Goal: Task Accomplishment & Management: Manage account settings

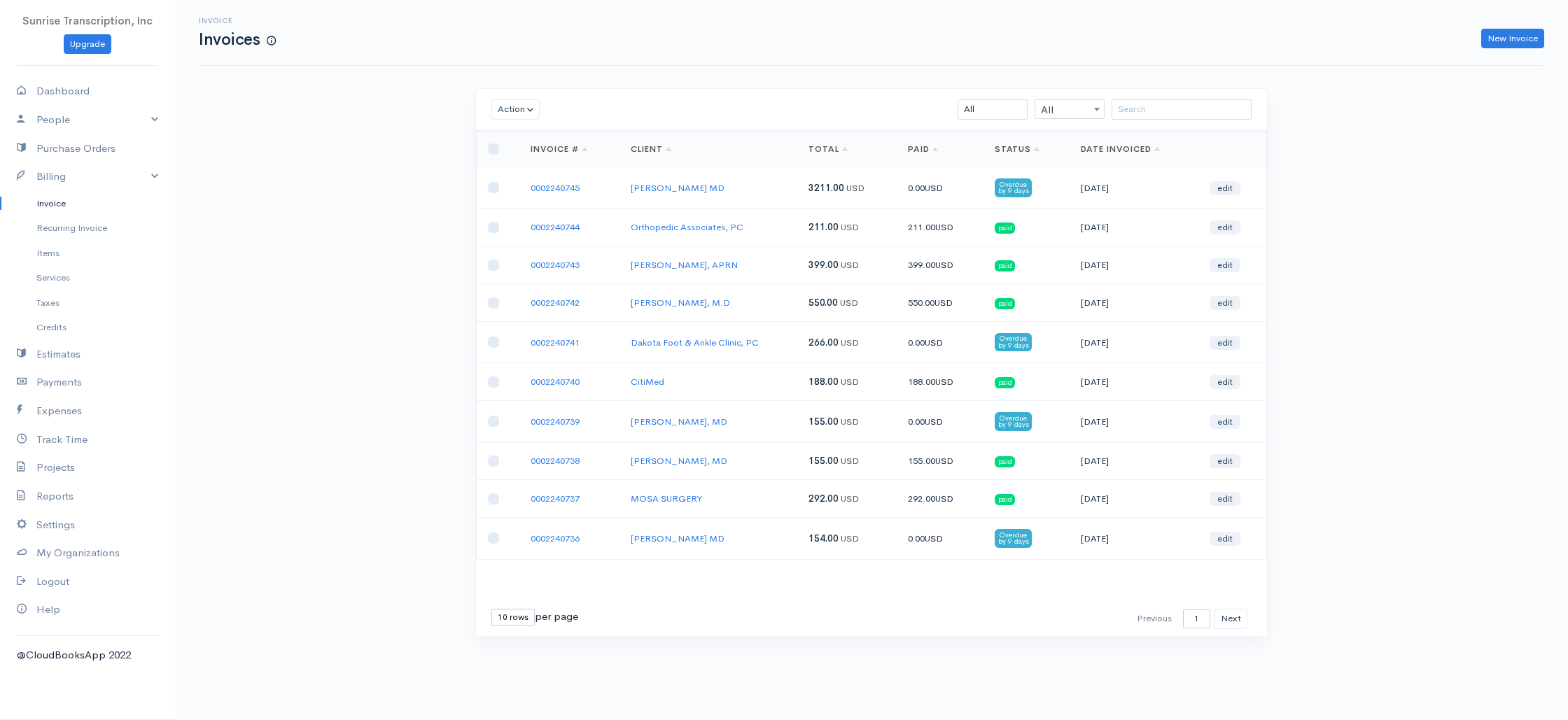
click at [570, 184] on link "0002240745" at bounding box center [554, 188] width 49 height 12
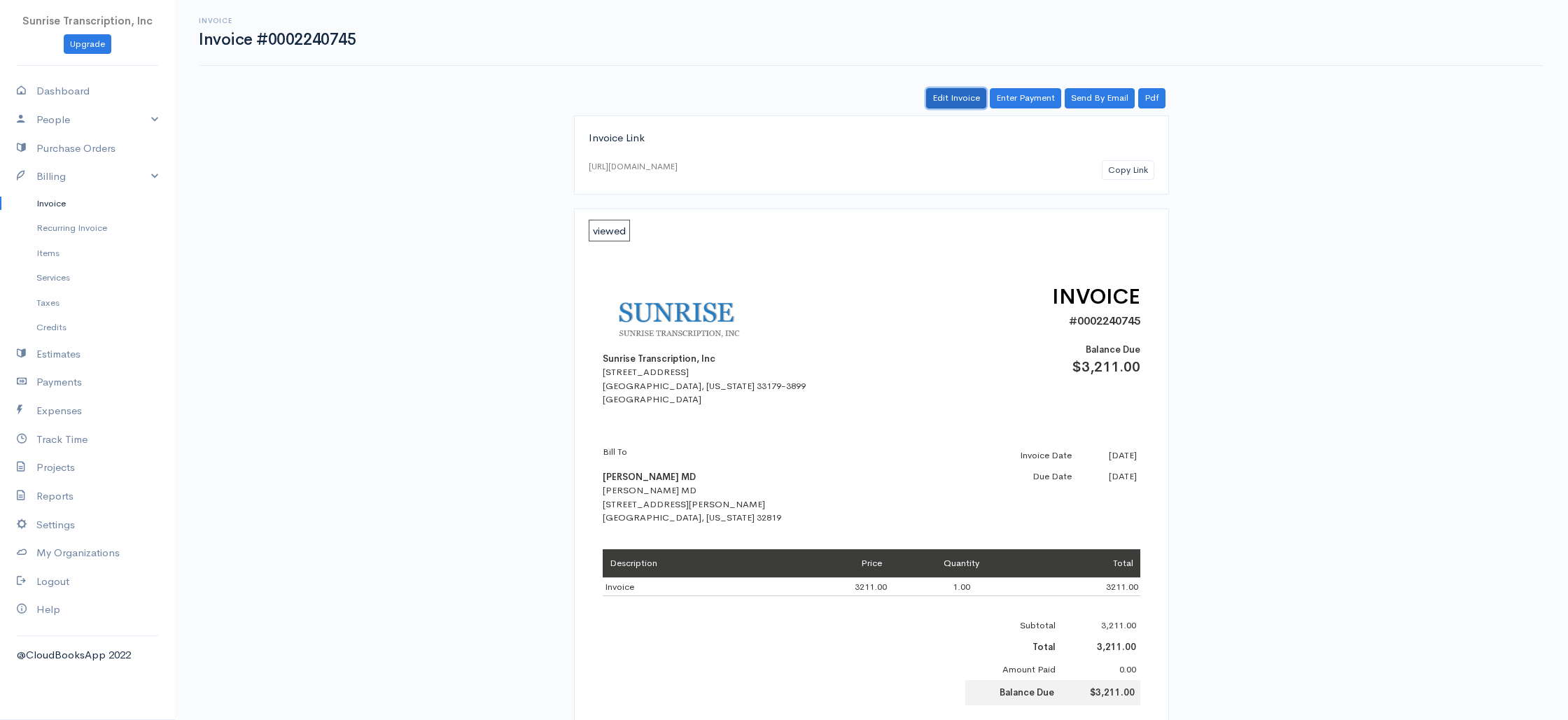
click at [940, 92] on link "Edit Invoice" at bounding box center [955, 98] width 60 height 20
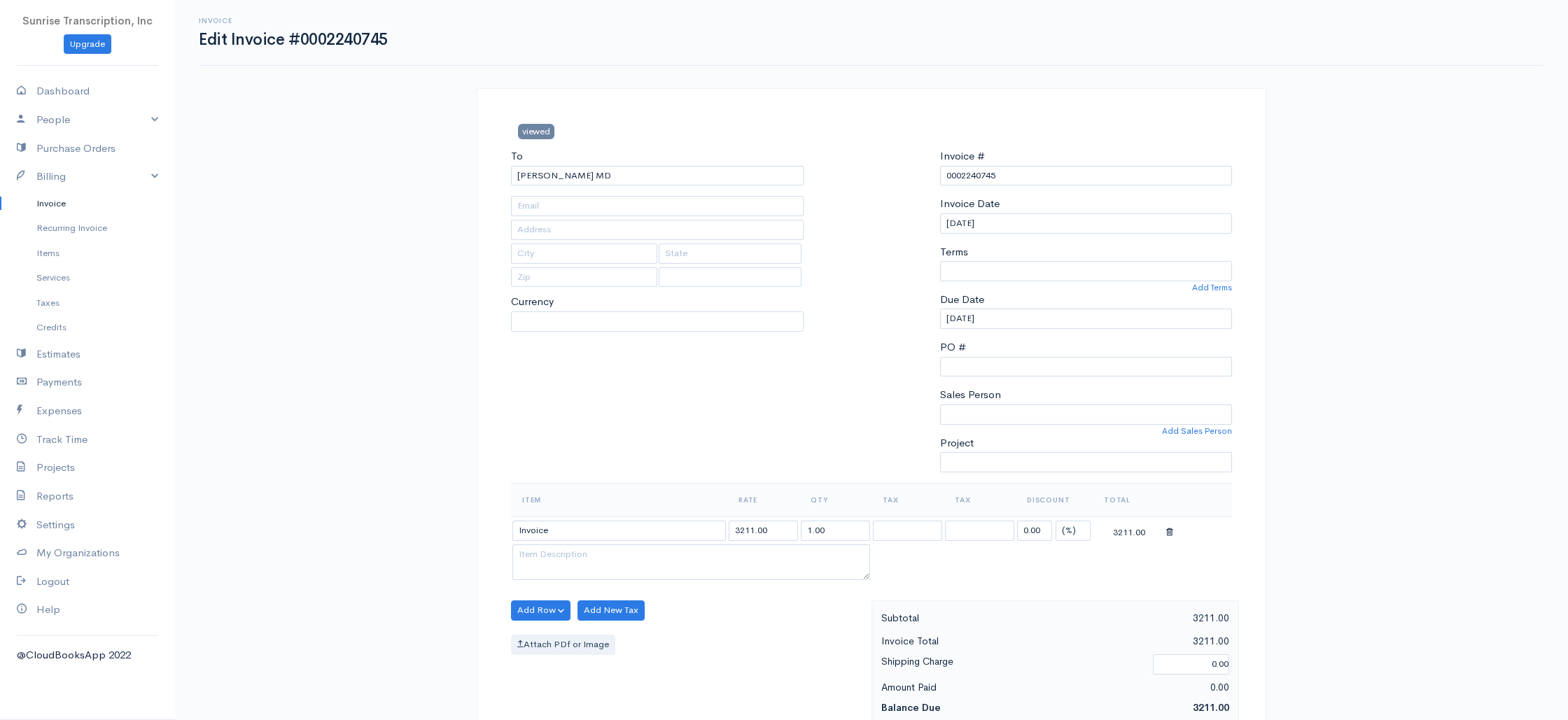
type input "[EMAIL_ADDRESS][DOMAIN_NAME]"
type input "[STREET_ADDRESS][PERSON_NAME]"
type input "Orlando"
type input "[US_STATE]"
type input "32819"
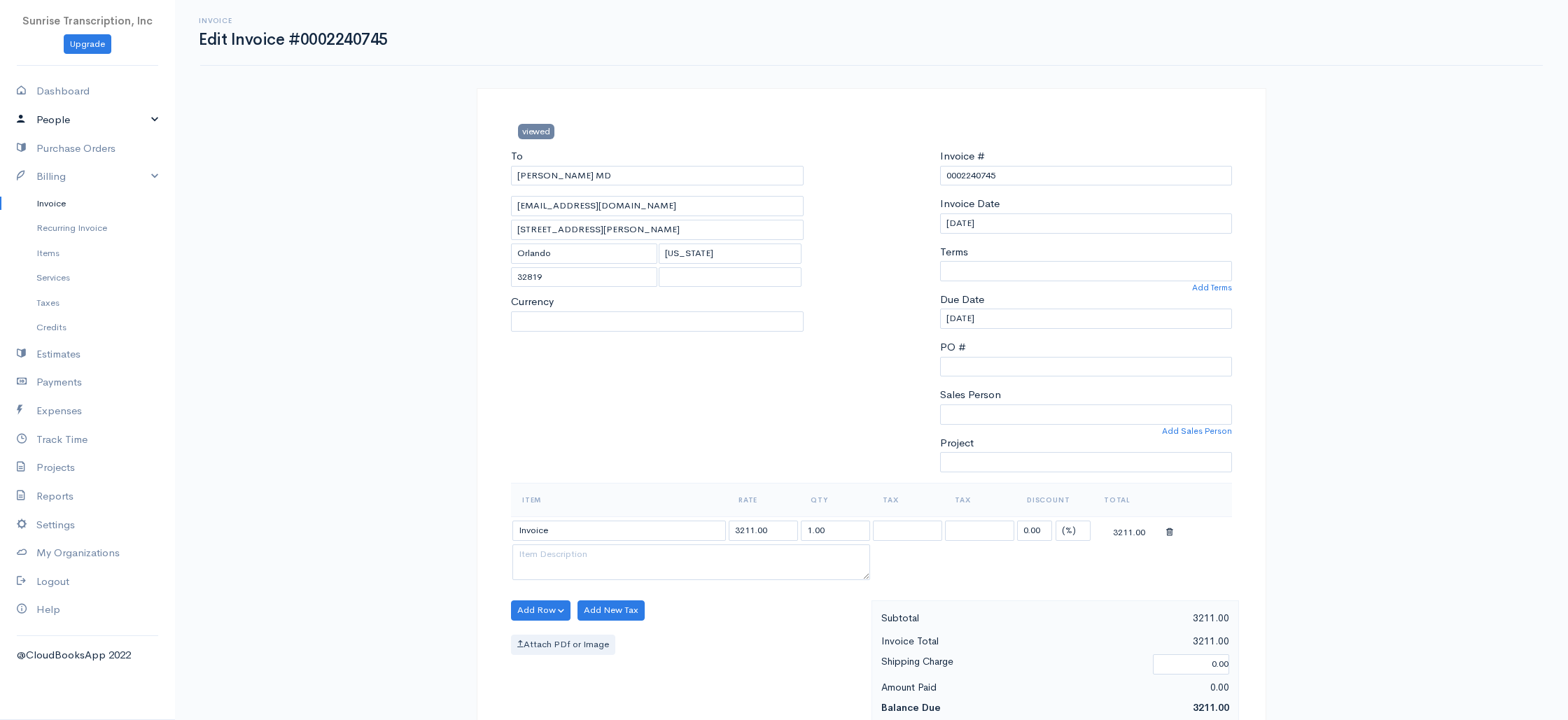
select select
select select "[GEOGRAPHIC_DATA]"
select select "USD"
select select "0"
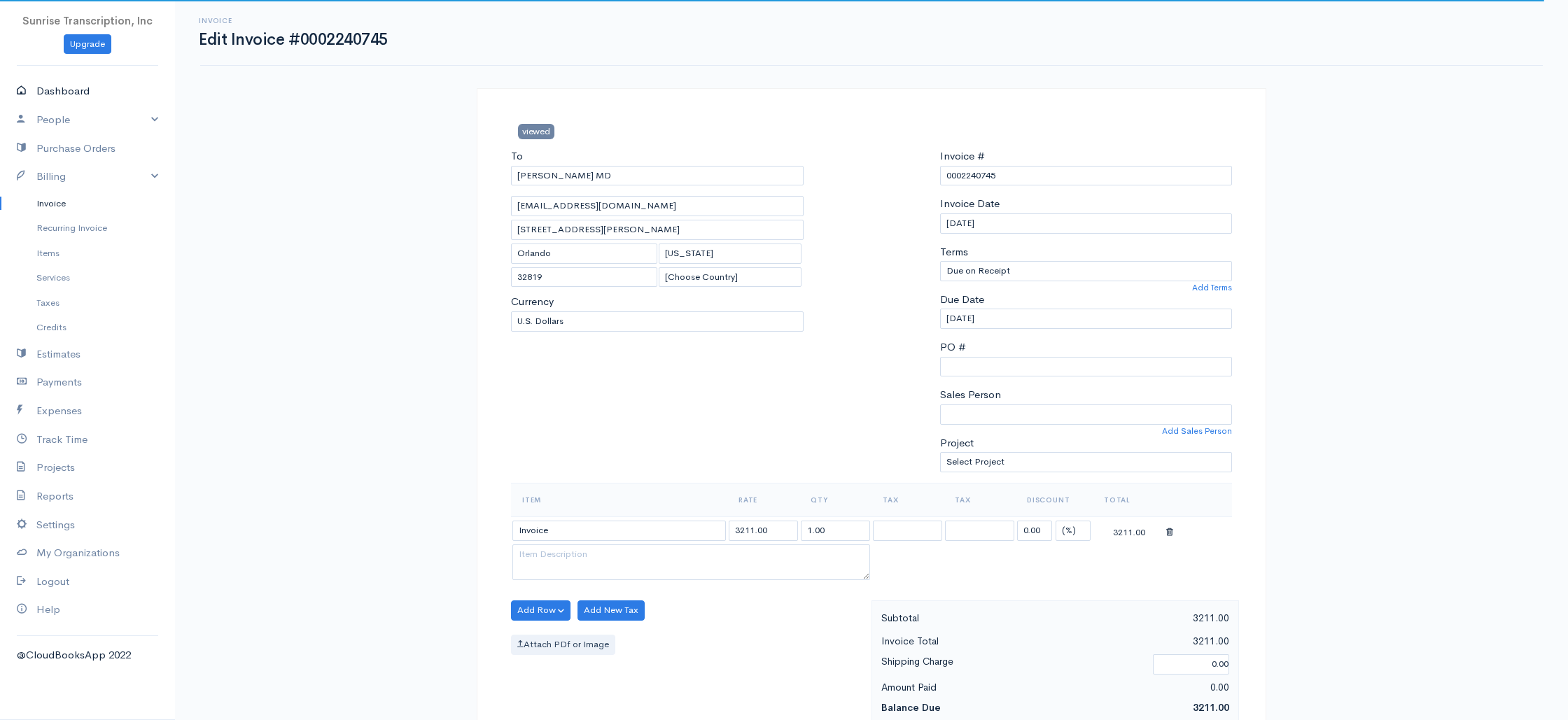
click at [58, 95] on link "Dashboard" at bounding box center [87, 92] width 175 height 29
select select "365"
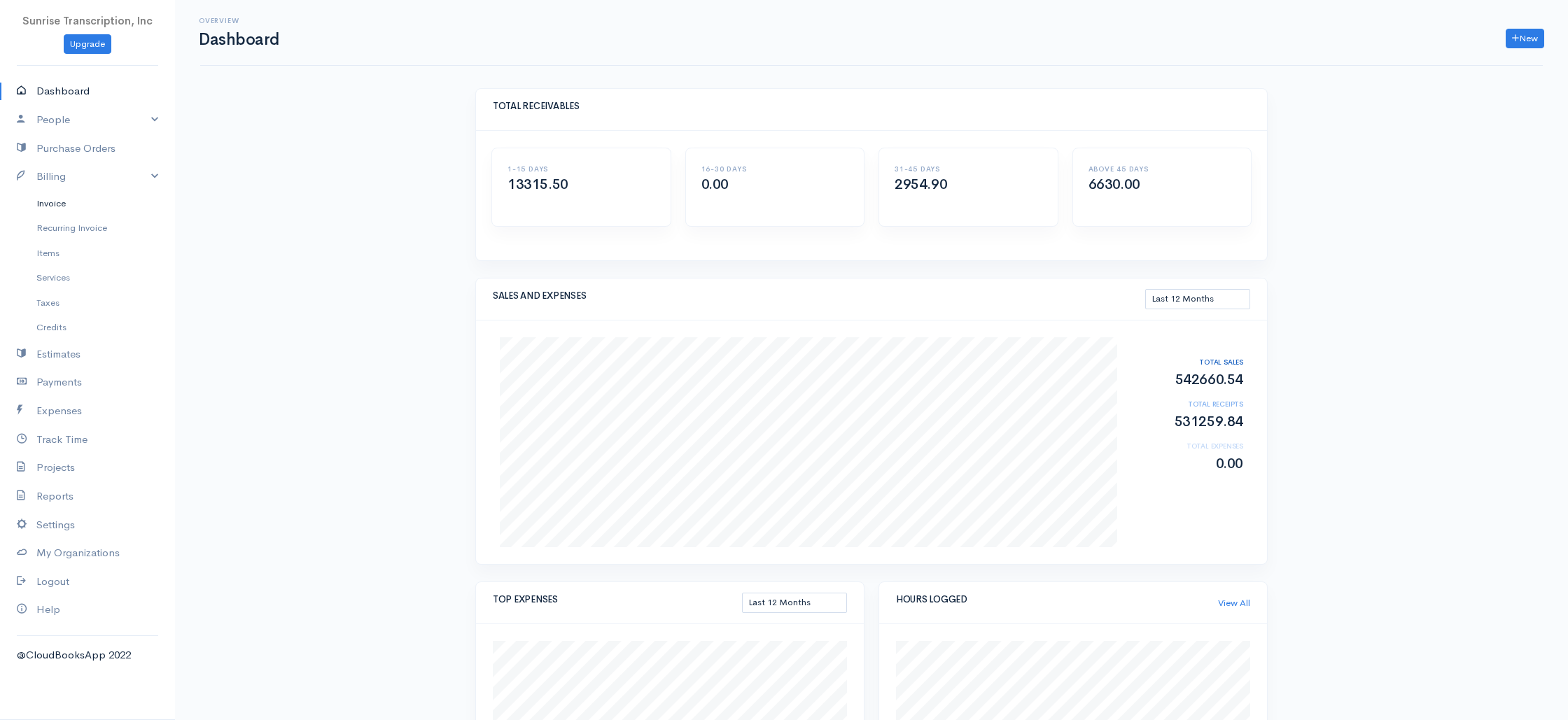
click at [37, 212] on link "Invoice" at bounding box center [87, 203] width 175 height 25
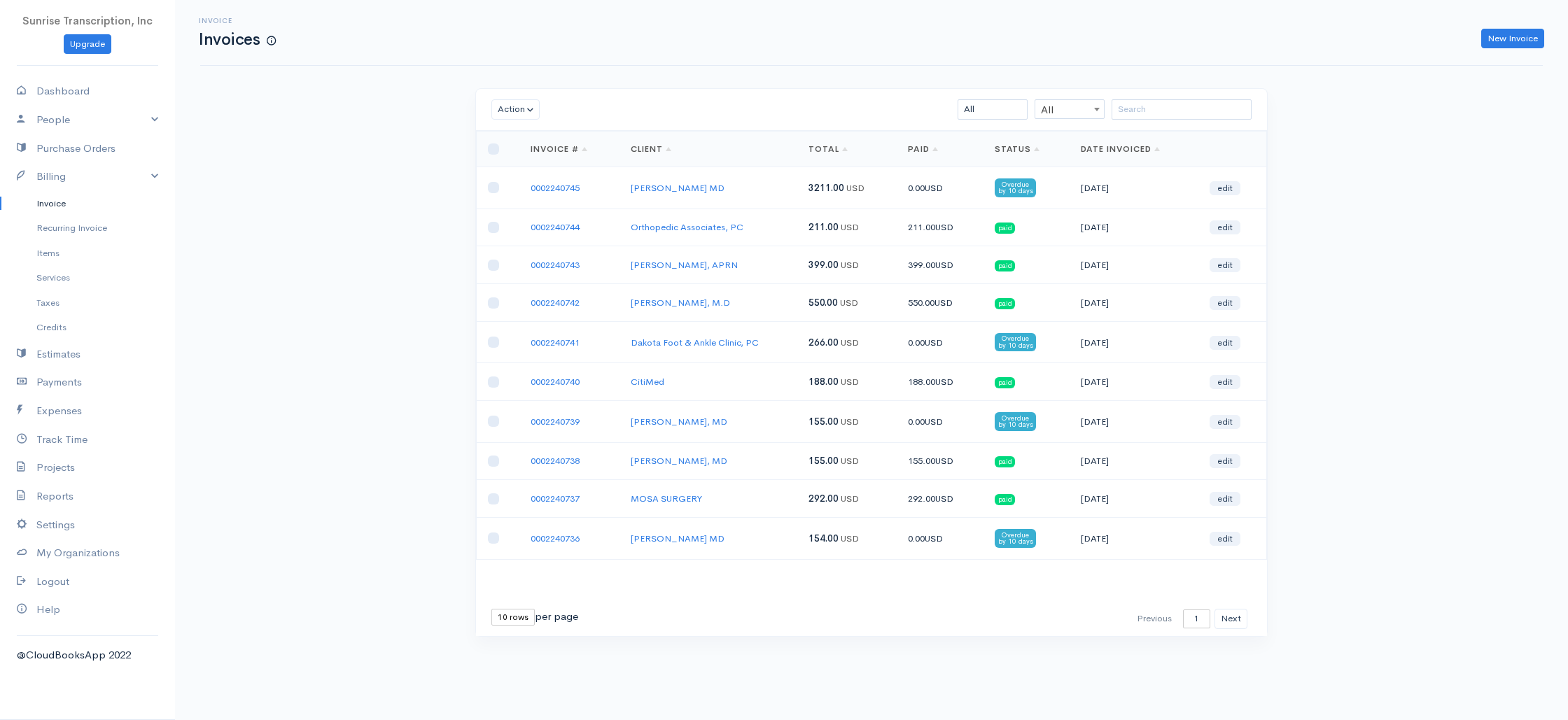
click at [376, 221] on div "Invoice Invoices New Invoice Action Archive Delete Download PDF Send [PERSON_NA…" at bounding box center [871, 344] width 1393 height 688
click at [570, 189] on link "0002240745" at bounding box center [554, 188] width 49 height 12
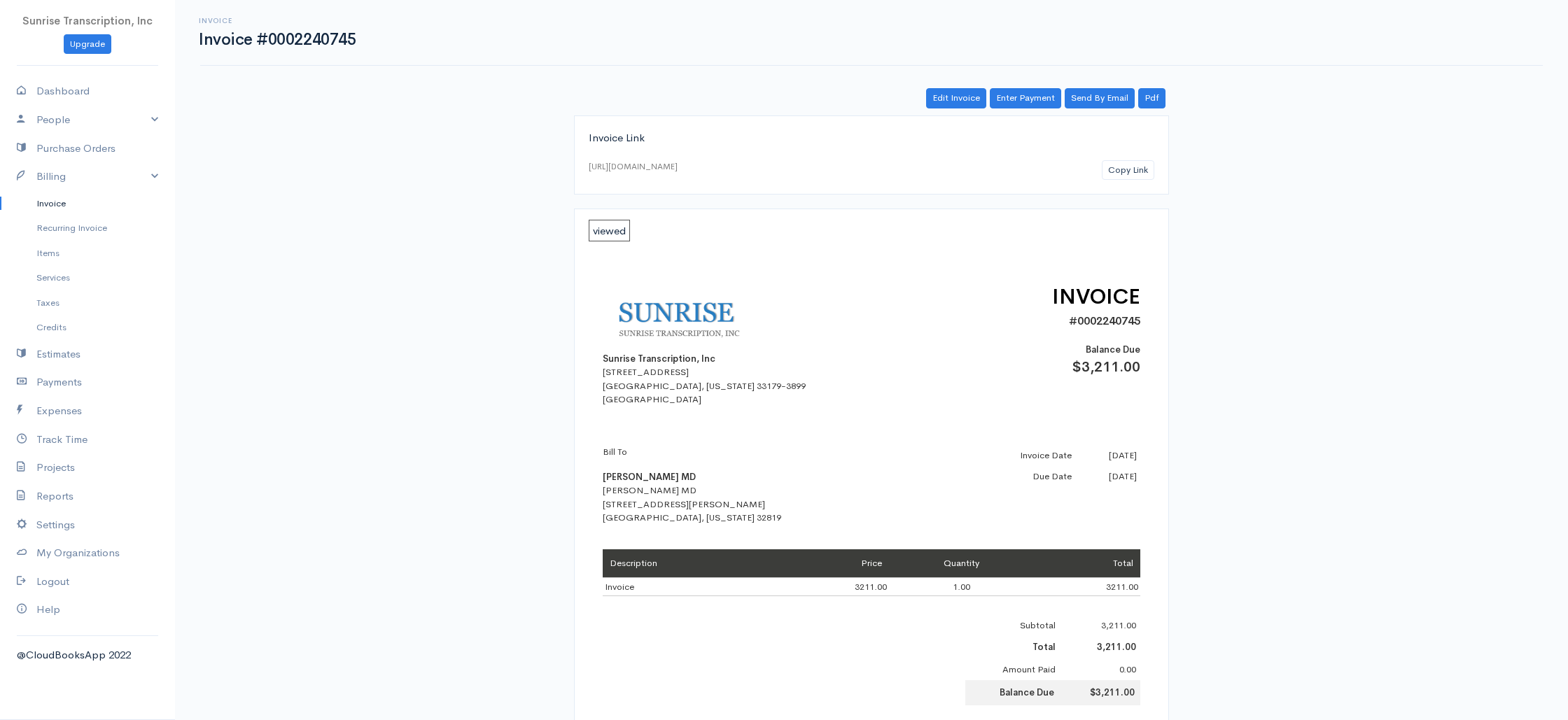
click at [57, 203] on link "Invoice" at bounding box center [87, 203] width 175 height 25
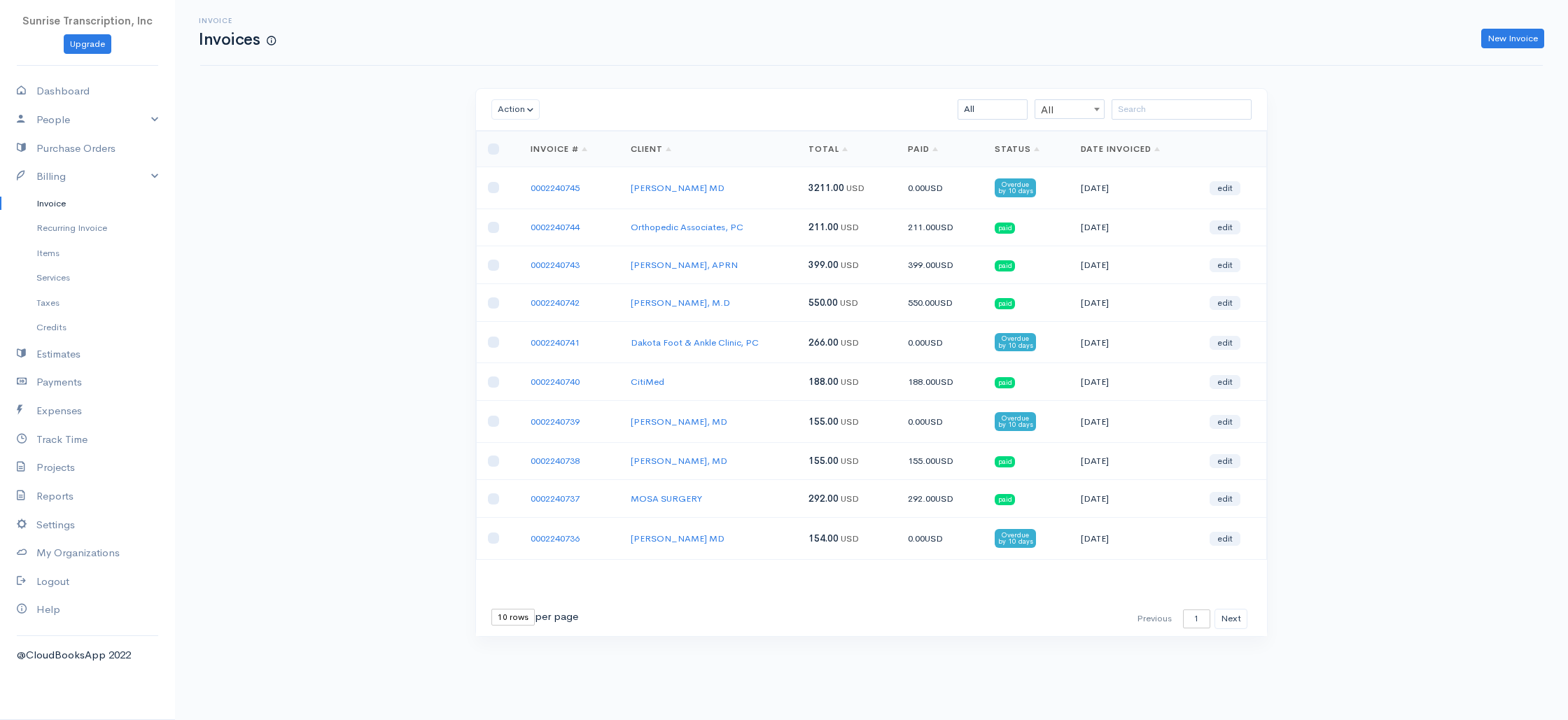
click at [405, 219] on div "Invoice Invoices New Invoice Action Archive Delete Download PDF Send [PERSON_NA…" at bounding box center [871, 344] width 1393 height 688
click at [553, 341] on link "0002240741" at bounding box center [554, 342] width 49 height 12
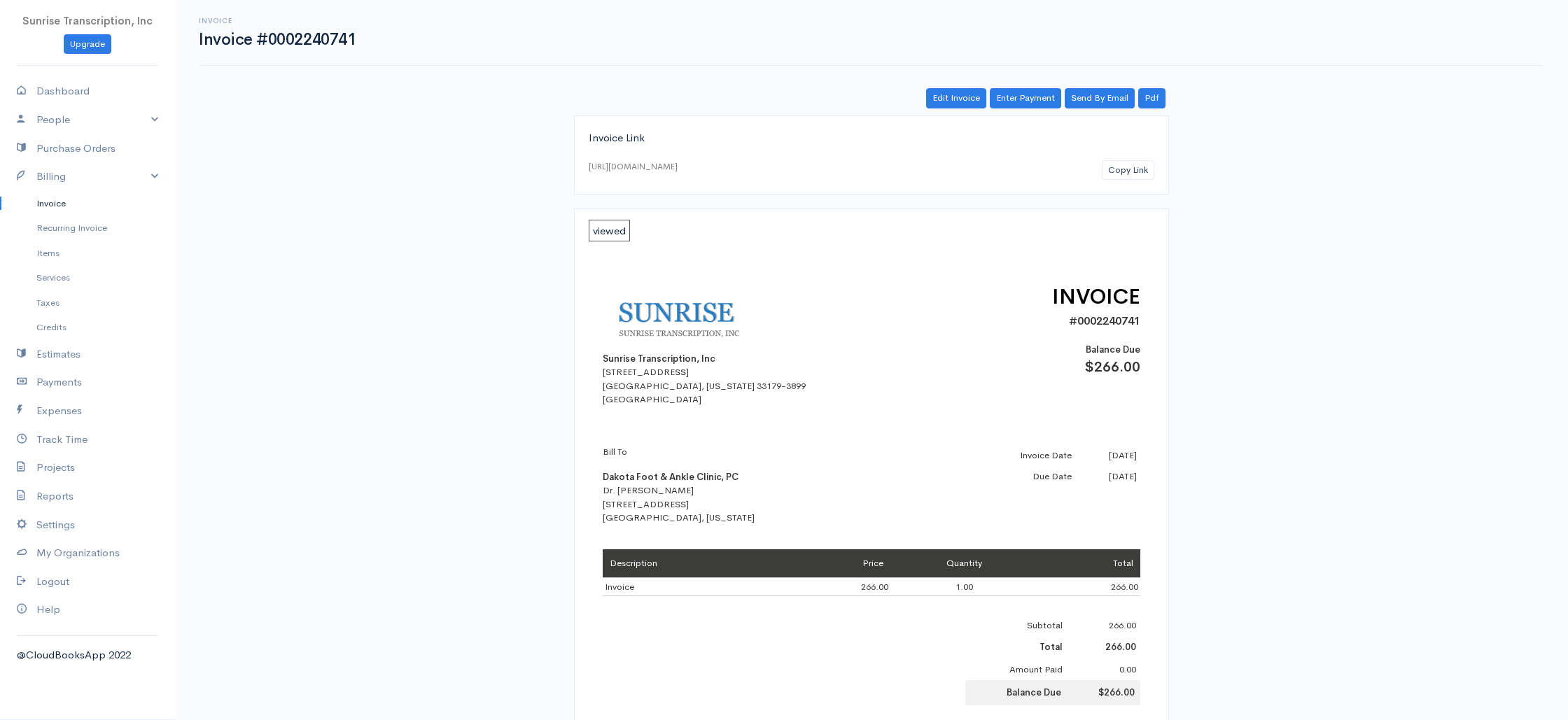
click at [58, 200] on link "Invoice" at bounding box center [87, 203] width 175 height 25
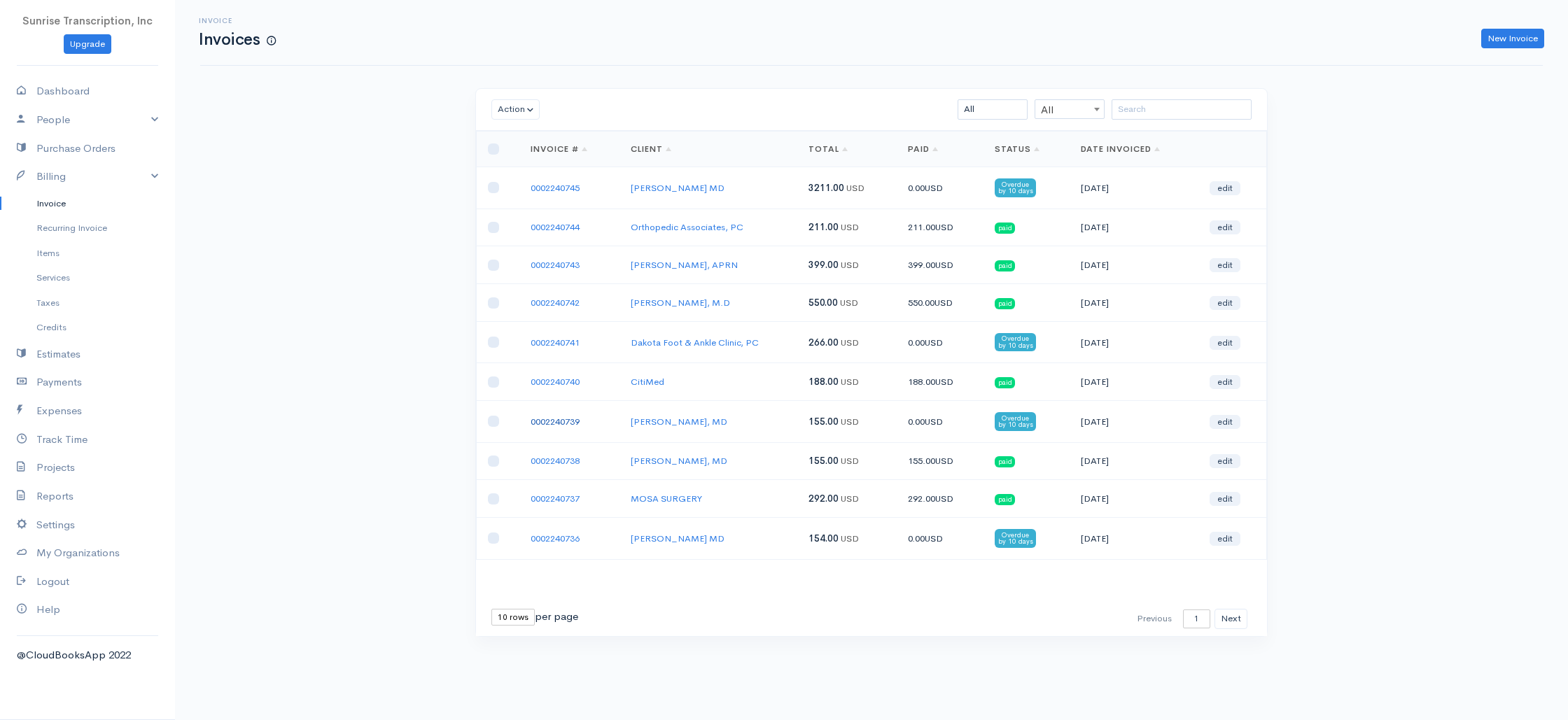
click at [548, 419] on link "0002240739" at bounding box center [554, 422] width 49 height 12
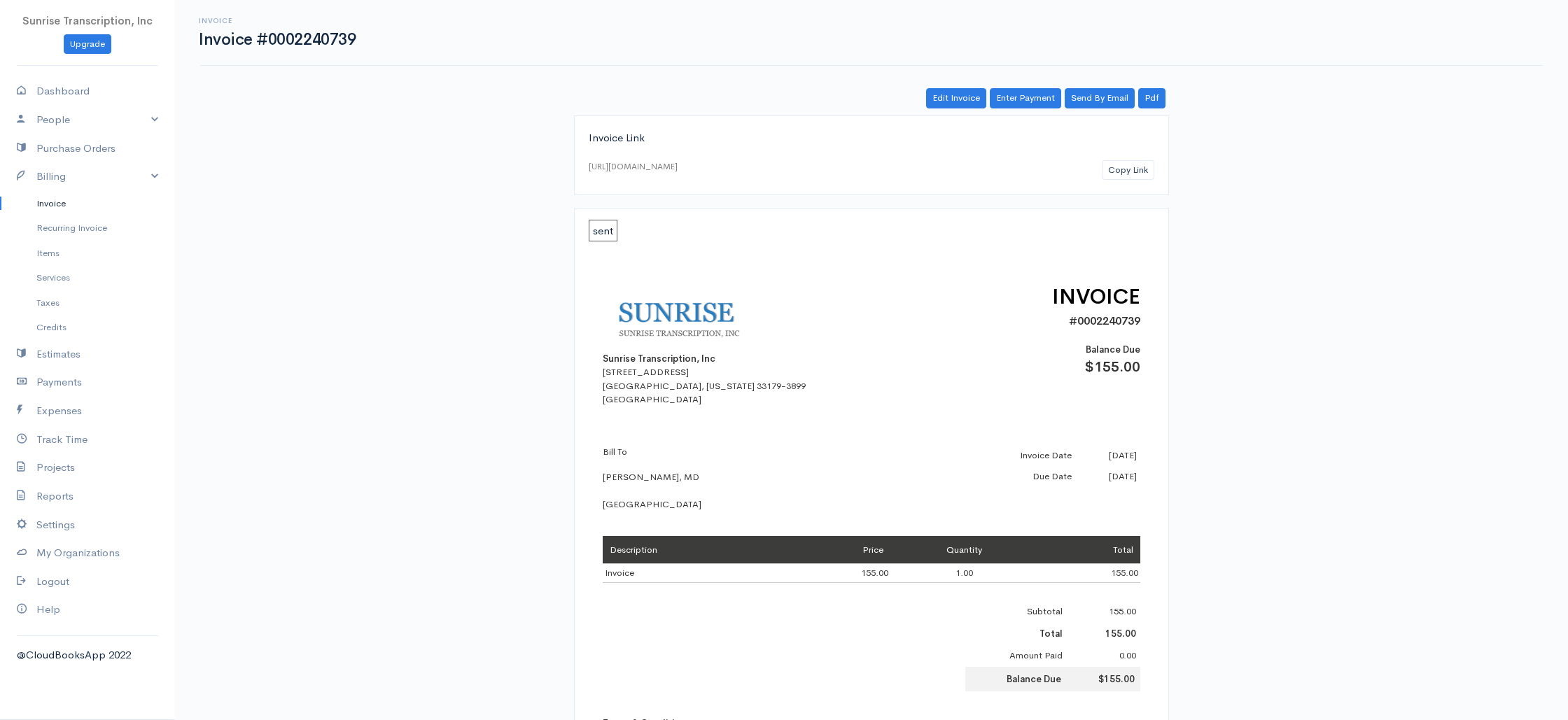
click at [51, 199] on link "Invoice" at bounding box center [87, 203] width 175 height 25
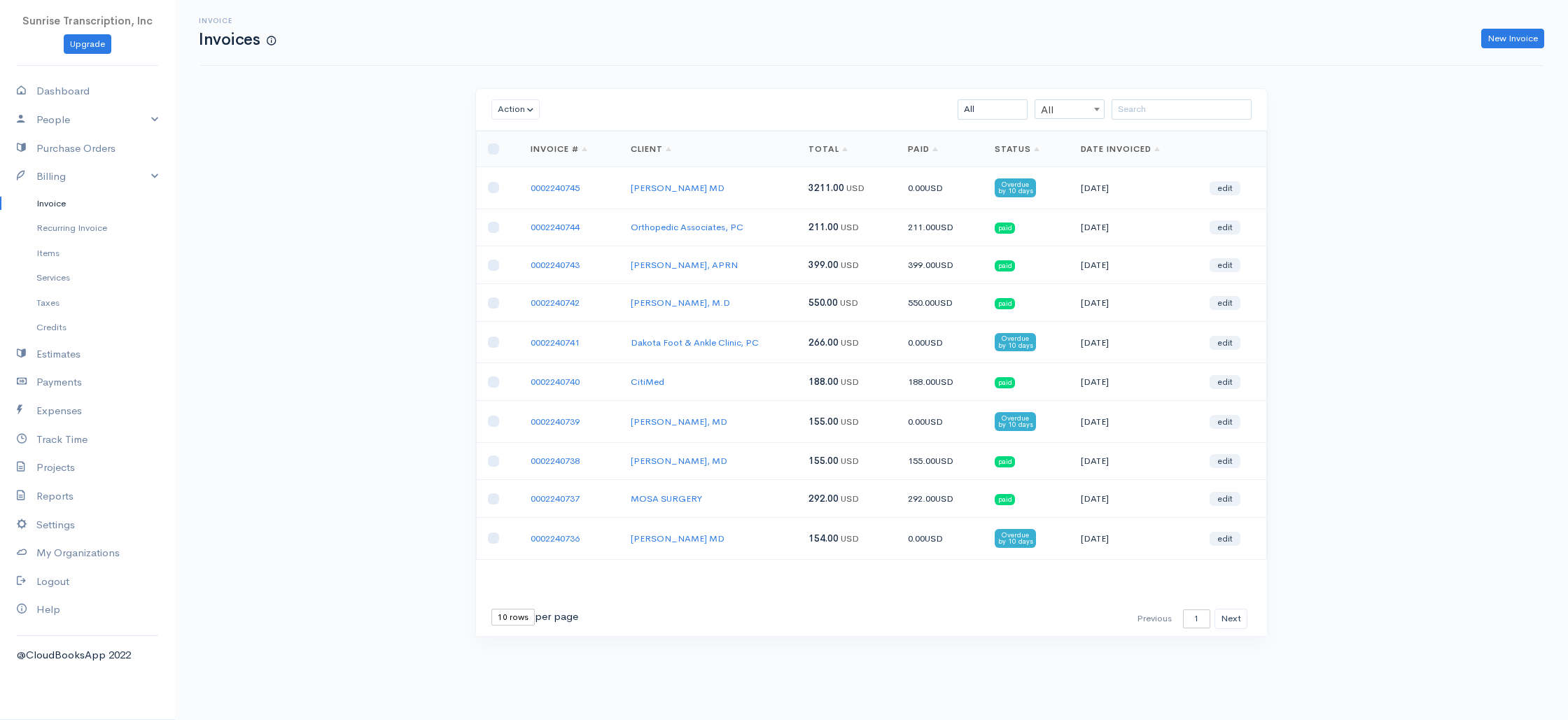
click at [314, 212] on div "Invoice Invoices New Invoice Action Archive Delete Download PDF Send [PERSON_NA…" at bounding box center [871, 344] width 1393 height 688
click at [456, 170] on div "Action Archive Delete Download PDF Send [PERSON_NAME] as Sent Mark Un-Sent Ente…" at bounding box center [871, 388] width 840 height 600
